Goal: Information Seeking & Learning: Learn about a topic

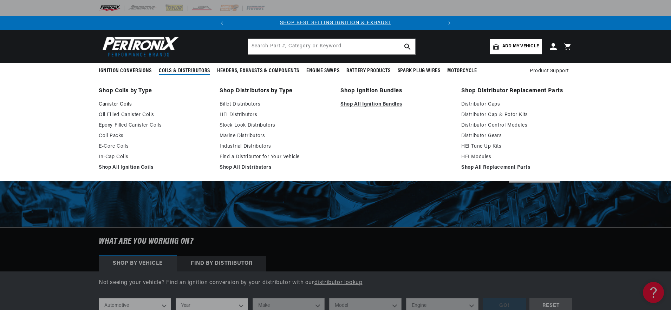
click at [121, 107] on link "Canister Coils" at bounding box center [154, 104] width 111 height 8
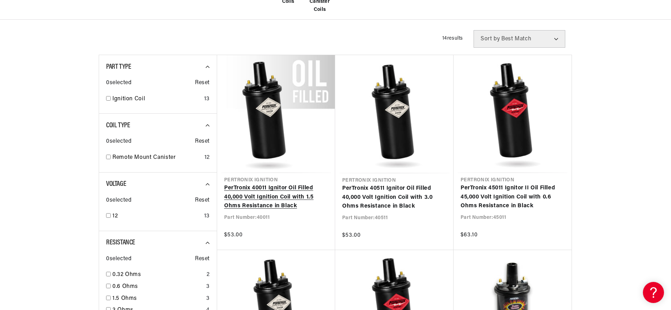
scroll to position [262, 0]
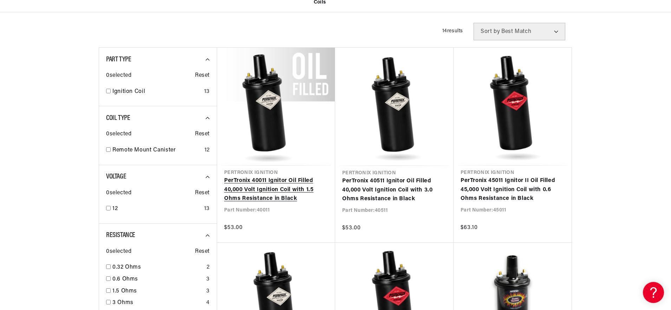
click at [290, 177] on link "PerTronix 40011 Ignitor Oil Filled 40,000 Volt Ignition Coil with 1.5 Ohms Resi…" at bounding box center [276, 190] width 104 height 27
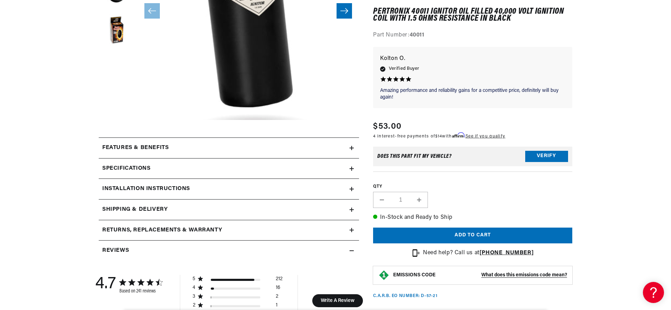
scroll to position [208, 0]
click at [222, 212] on div "Shipping & Delivery" at bounding box center [224, 209] width 251 height 9
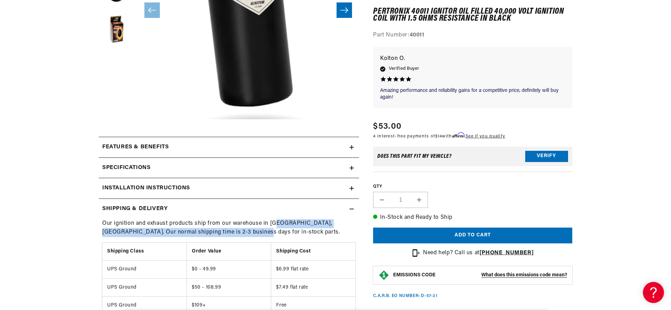
scroll to position [0, 213]
drag, startPoint x: 247, startPoint y: 234, endPoint x: 305, endPoint y: 228, distance: 59.0
click at [303, 223] on p "Our ignition and exhaust products ship from our warehouse in [GEOGRAPHIC_DATA],…" at bounding box center [228, 228] width 253 height 18
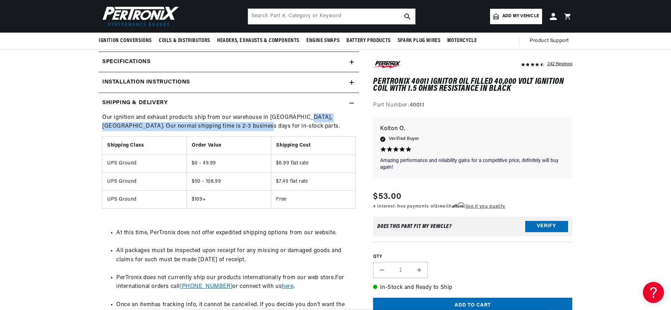
scroll to position [285, 0]
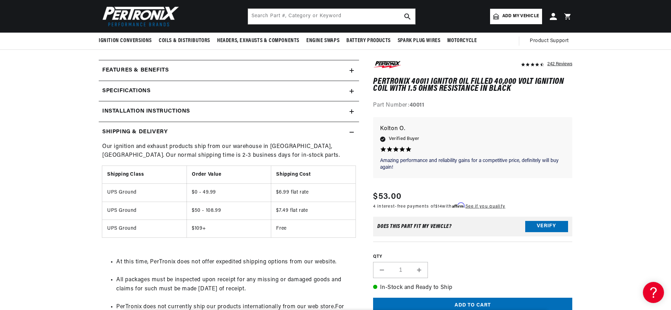
click at [182, 128] on div "Shipping & Delivery" at bounding box center [224, 132] width 251 height 9
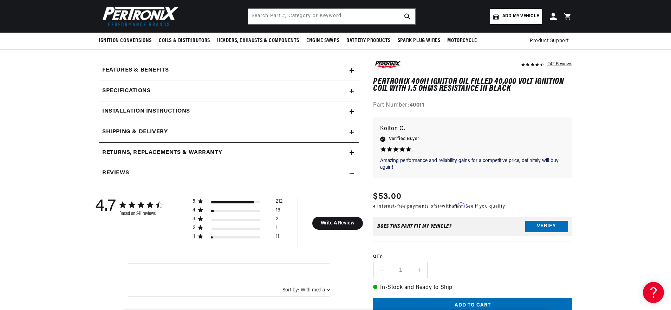
click at [166, 93] on div "Specifications" at bounding box center [224, 91] width 251 height 9
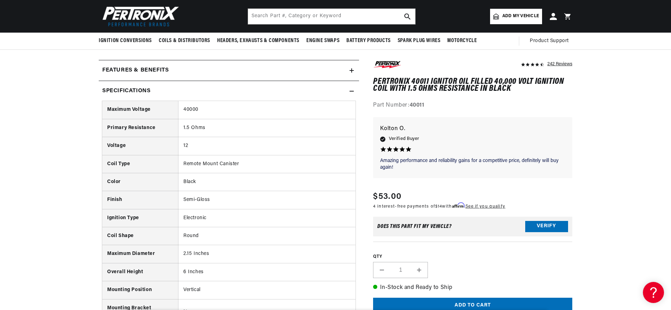
click at [166, 93] on div "Specifications" at bounding box center [224, 91] width 251 height 9
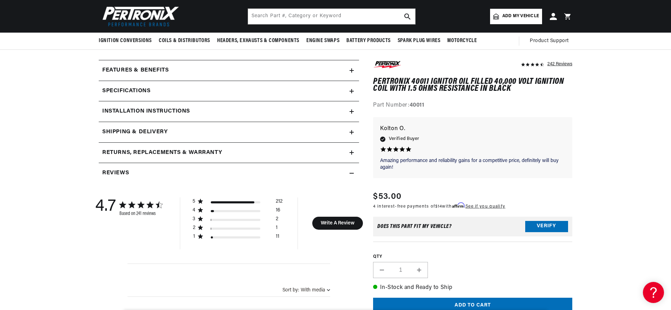
scroll to position [0, 0]
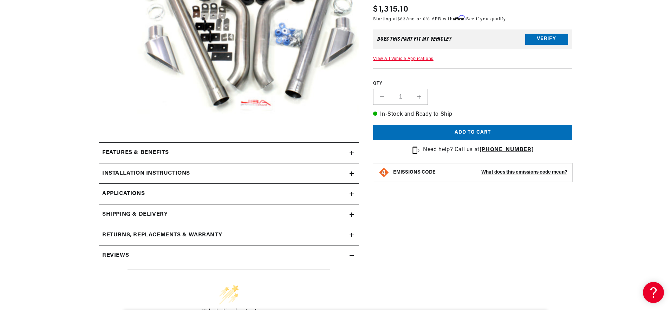
scroll to position [204, 0]
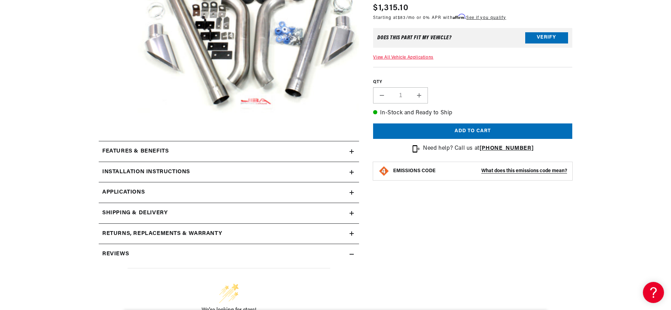
click at [237, 179] on summary "Installation instructions" at bounding box center [229, 172] width 260 height 20
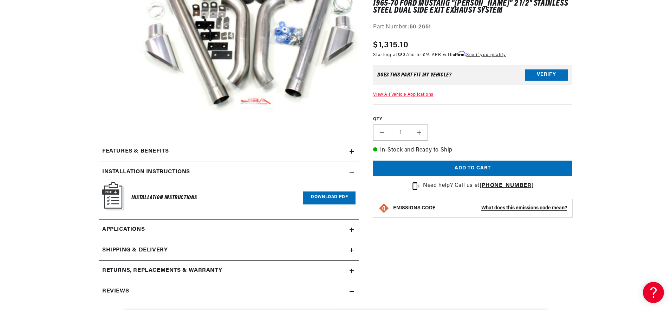
scroll to position [0, 0]
